Goal: Information Seeking & Learning: Understand process/instructions

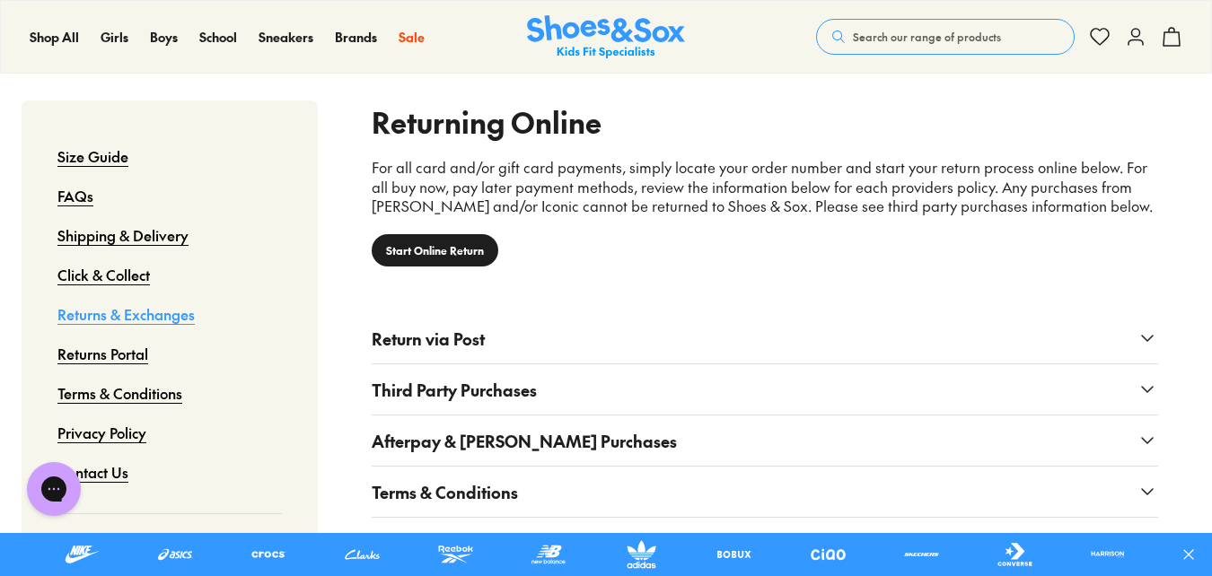
scroll to position [895, 0]
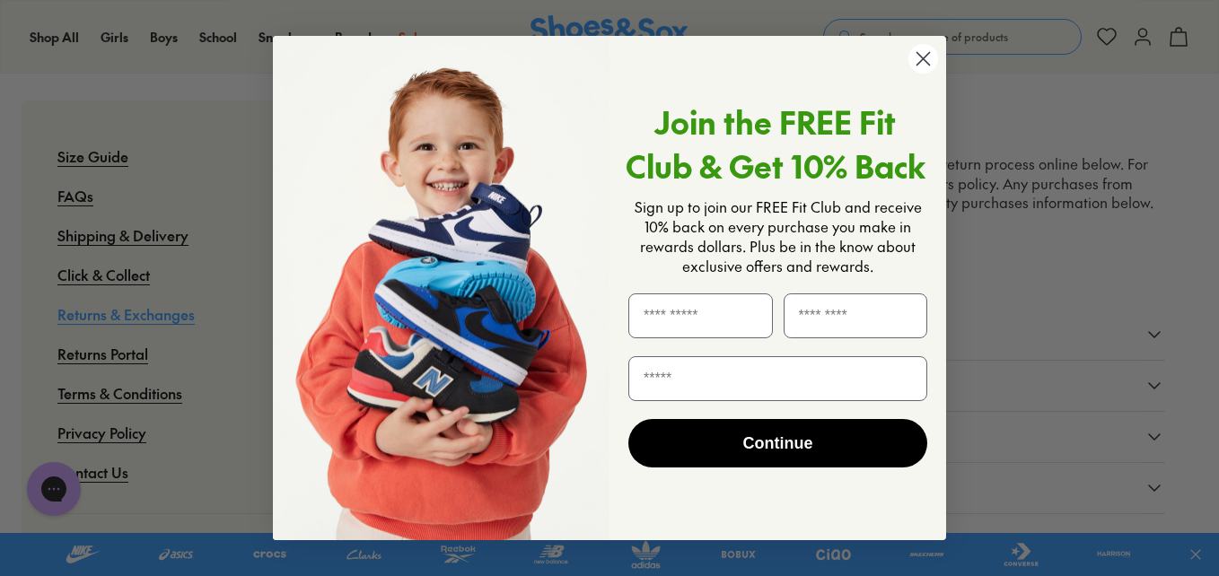
click at [921, 60] on icon "Close dialog" at bounding box center [923, 58] width 13 height 13
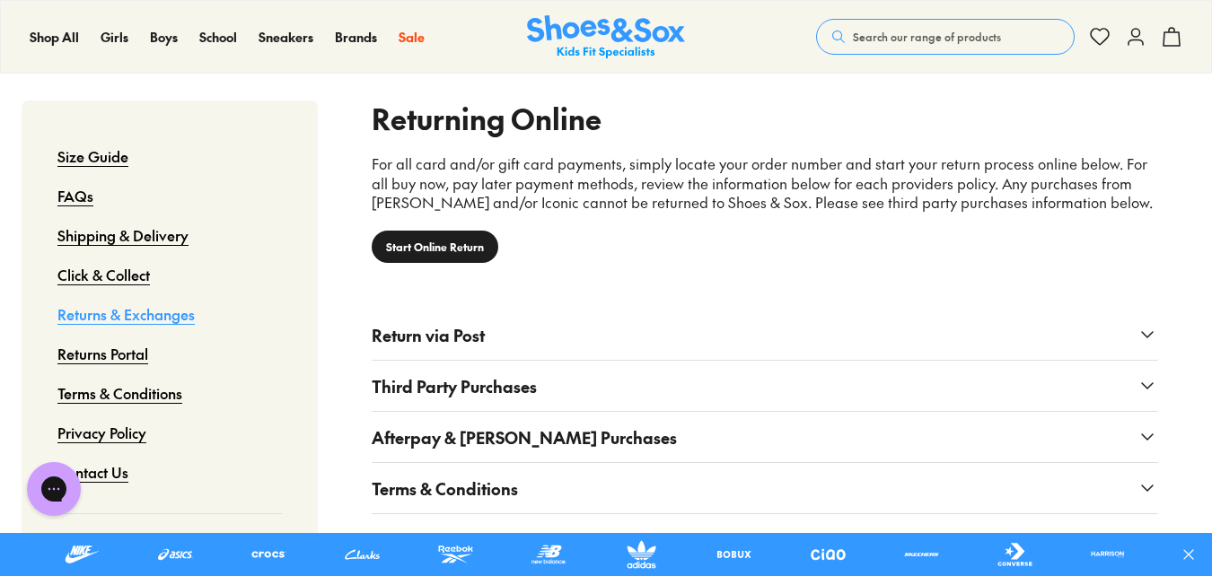
click at [1149, 336] on use at bounding box center [1147, 334] width 11 height 5
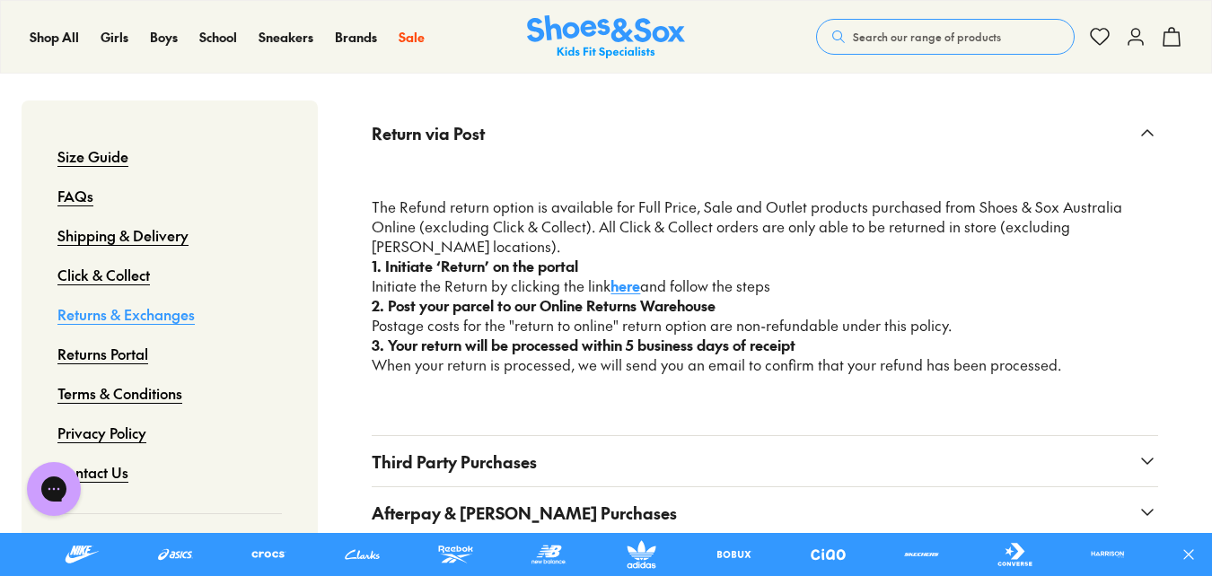
scroll to position [1102, 0]
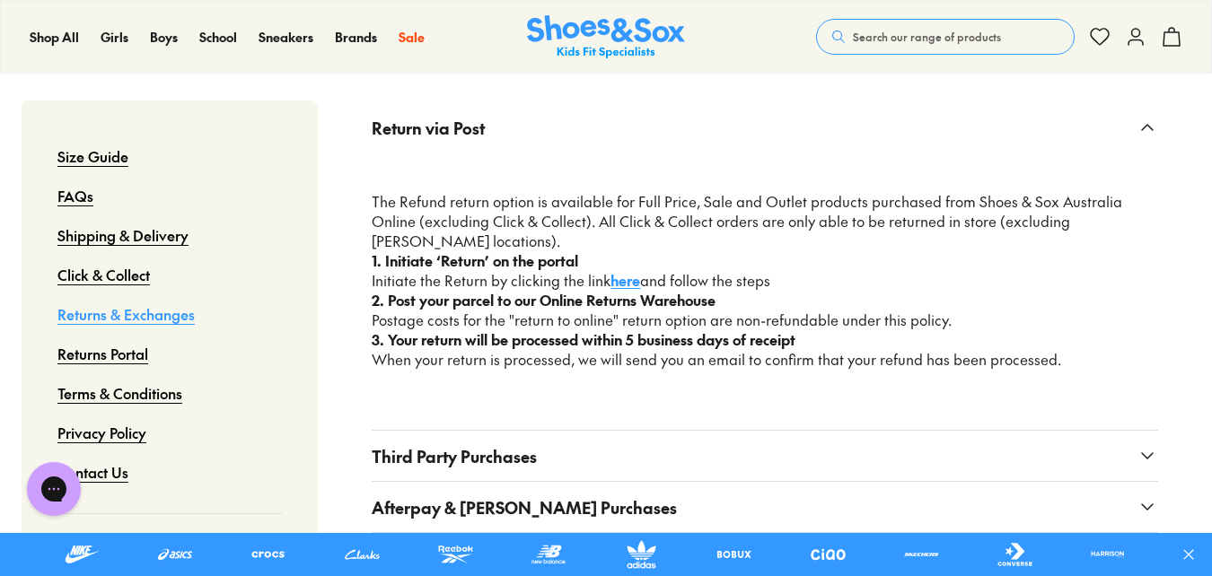
click at [620, 270] on link "here" at bounding box center [625, 280] width 30 height 20
